Goal: Check status

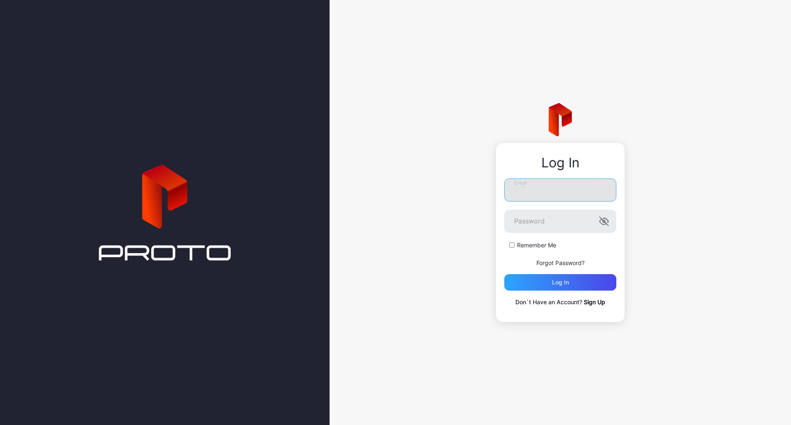
click at [578, 192] on input "Email" at bounding box center [560, 189] width 112 height 23
type input "**********"
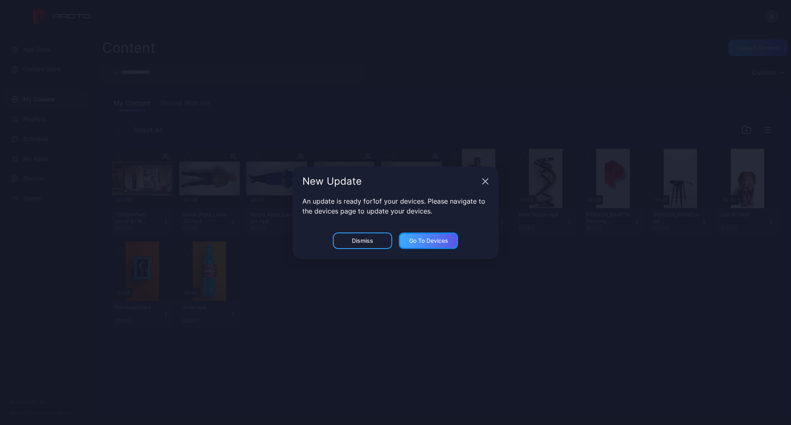
click at [421, 245] on div "Go to devices" at bounding box center [428, 240] width 59 height 16
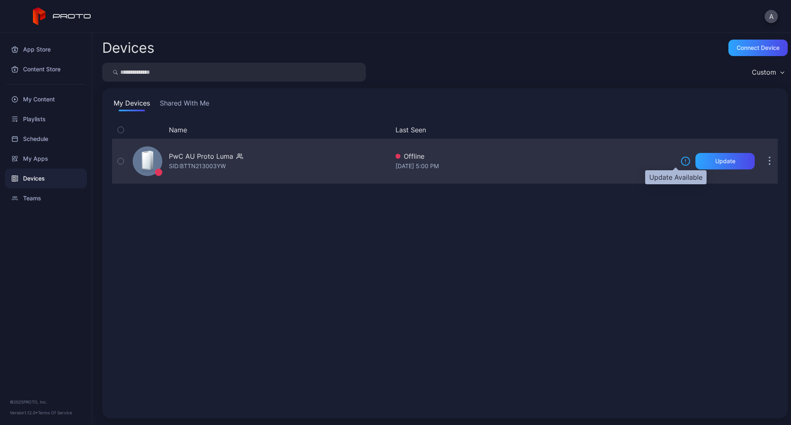
click at [681, 162] on icon at bounding box center [686, 161] width 10 height 10
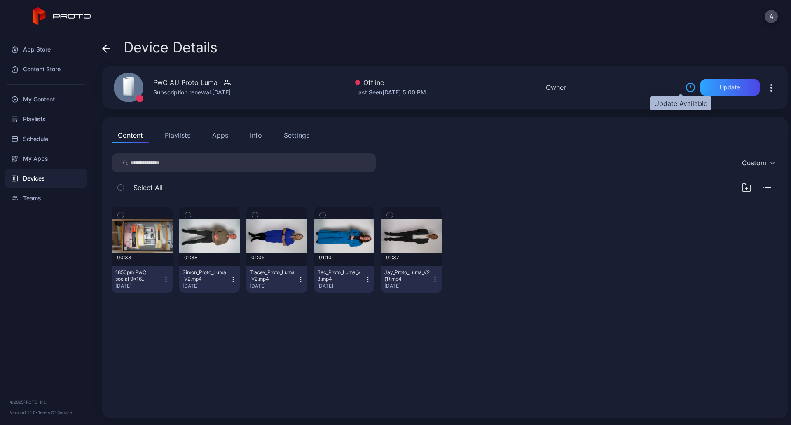
click at [691, 89] on icon at bounding box center [691, 89] width 0 height 0
click at [691, 87] on icon at bounding box center [691, 87] width 0 height 2
click at [675, 88] on div "PwC AU Proto Luma Subscription renewal [DATE] Offline Last Seen [DATE] 5:00 PM …" at bounding box center [445, 87] width 686 height 43
click at [675, 89] on div "PwC AU Proto Luma Subscription renewal [DATE] Offline Last Seen [DATE] 5:00 PM …" at bounding box center [445, 87] width 686 height 43
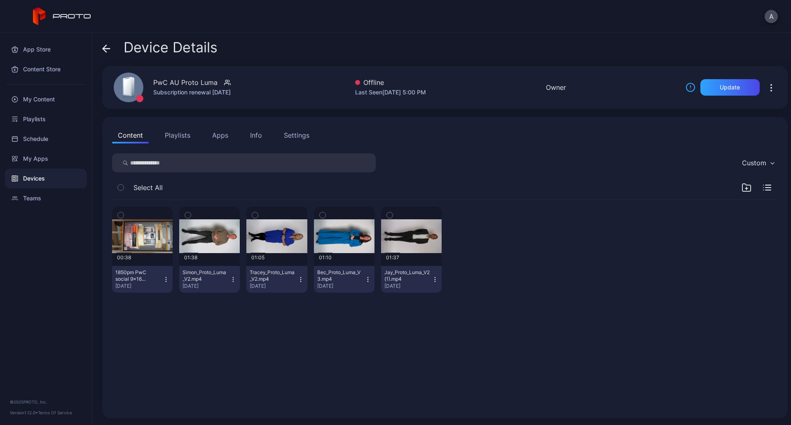
click at [675, 90] on div "PwC AU Proto Luma Subscription renewal [DATE] Offline Last Seen [DATE] 5:00 PM …" at bounding box center [445, 87] width 686 height 43
click at [675, 91] on div "PwC AU Proto Luma Subscription renewal [DATE] Offline Last Seen [DATE] 5:00 PM …" at bounding box center [445, 87] width 686 height 43
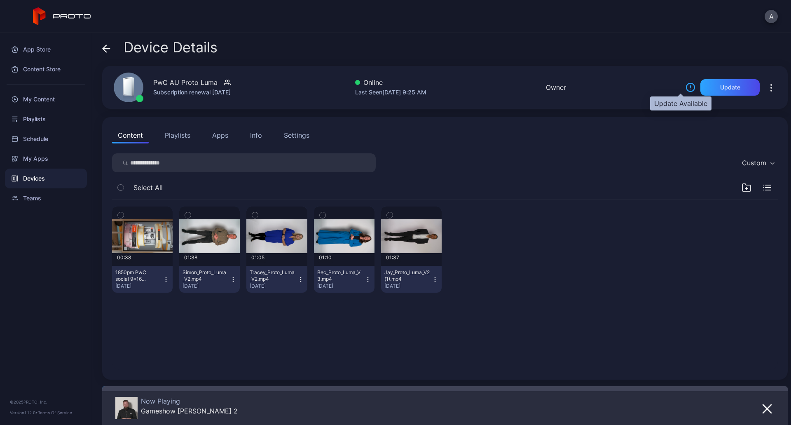
click at [686, 89] on icon at bounding box center [691, 87] width 10 height 10
click at [686, 91] on icon at bounding box center [690, 87] width 8 height 8
click at [691, 89] on icon at bounding box center [691, 89] width 0 height 0
click at [686, 86] on icon at bounding box center [691, 87] width 10 height 10
click at [686, 85] on icon at bounding box center [690, 87] width 8 height 8
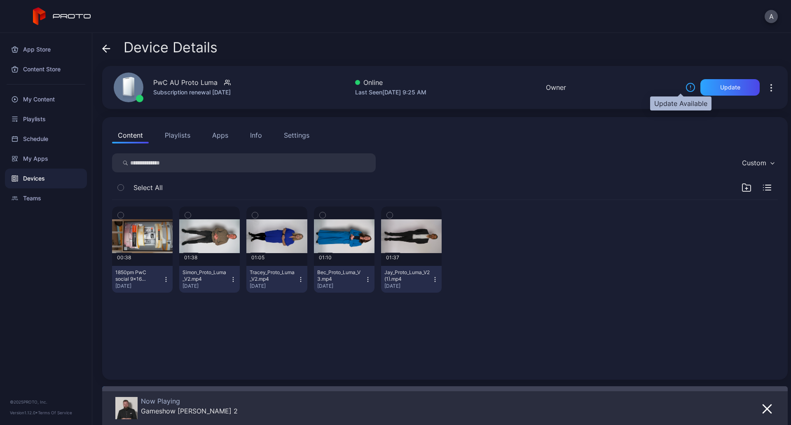
click at [686, 87] on icon at bounding box center [691, 87] width 10 height 10
click at [673, 88] on div "PwC AU Proto Luma Subscription renewal [DATE] Online Last Seen [DATE] 9:25 AM O…" at bounding box center [445, 87] width 686 height 43
